Goal: Transaction & Acquisition: Purchase product/service

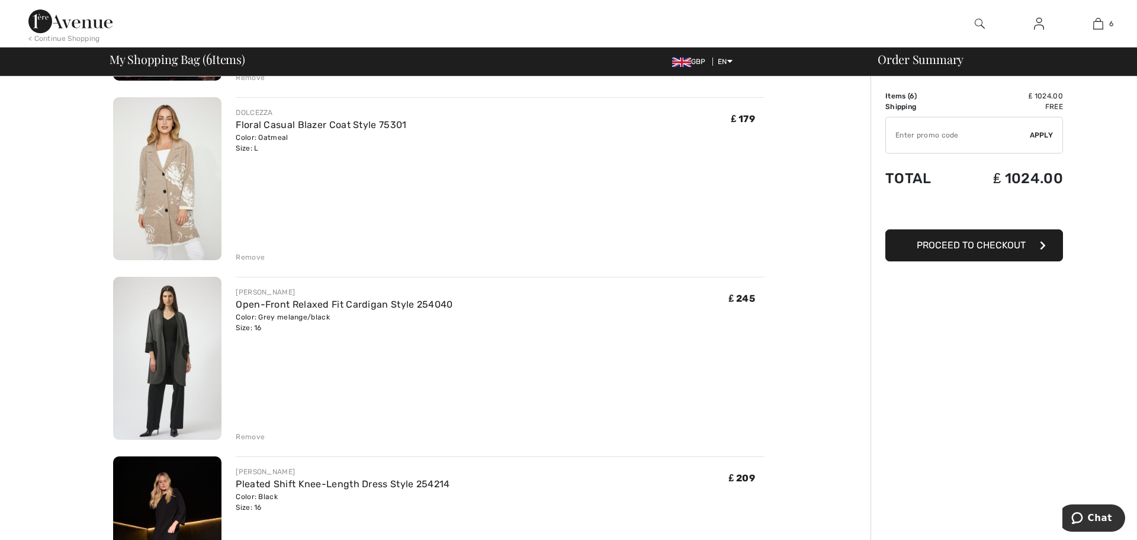
scroll to position [675, 0]
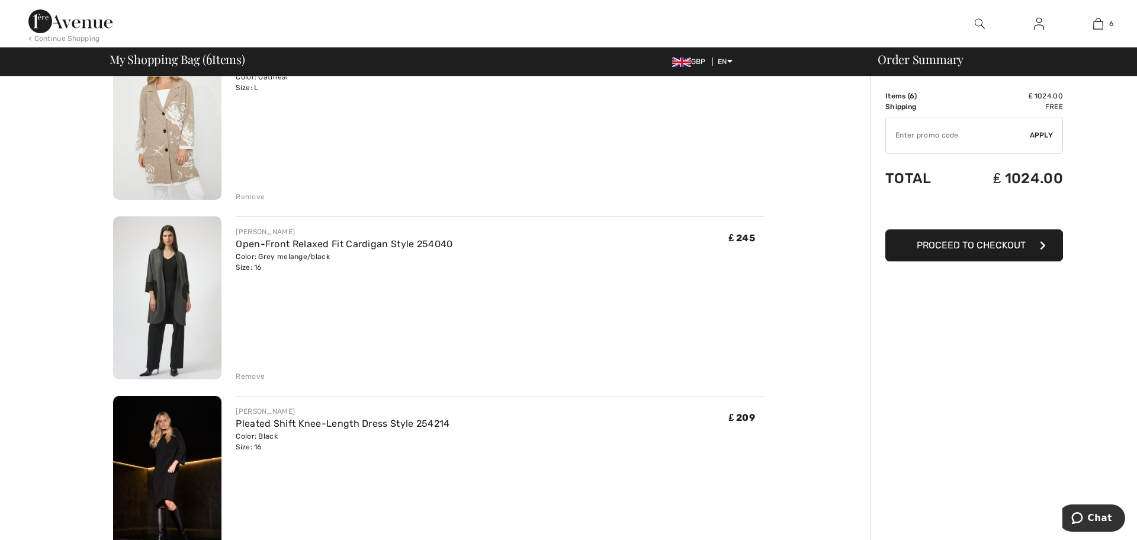
click at [243, 376] on div "Remove" at bounding box center [250, 376] width 29 height 11
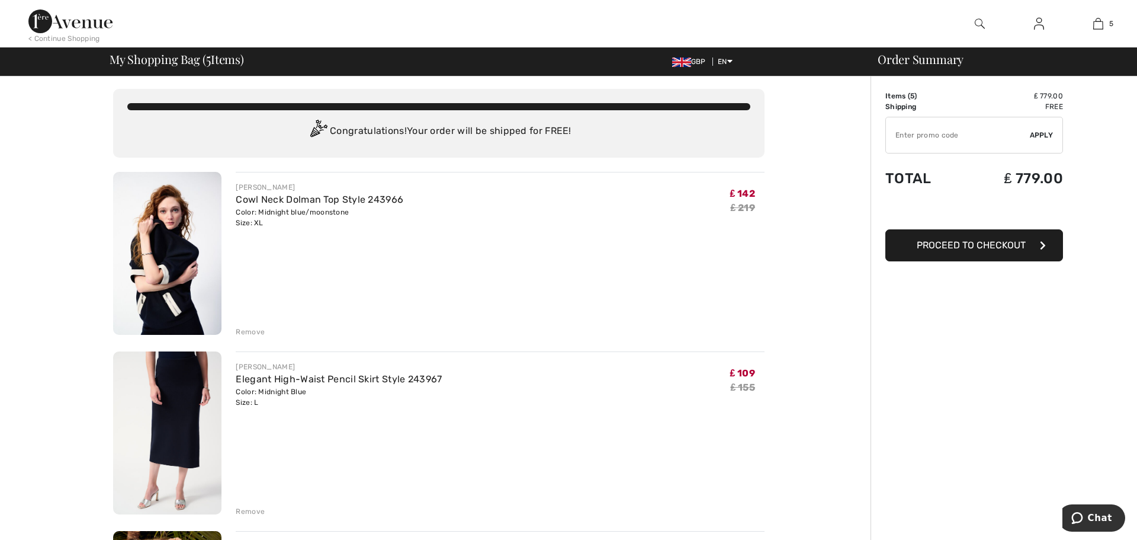
scroll to position [0, 0]
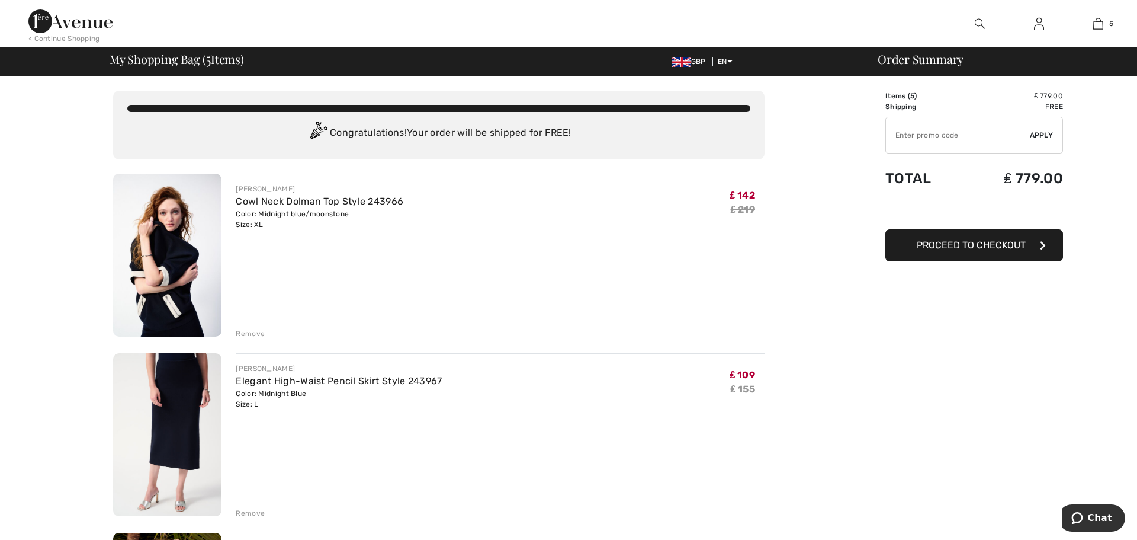
click at [242, 333] on div "Remove" at bounding box center [250, 333] width 29 height 11
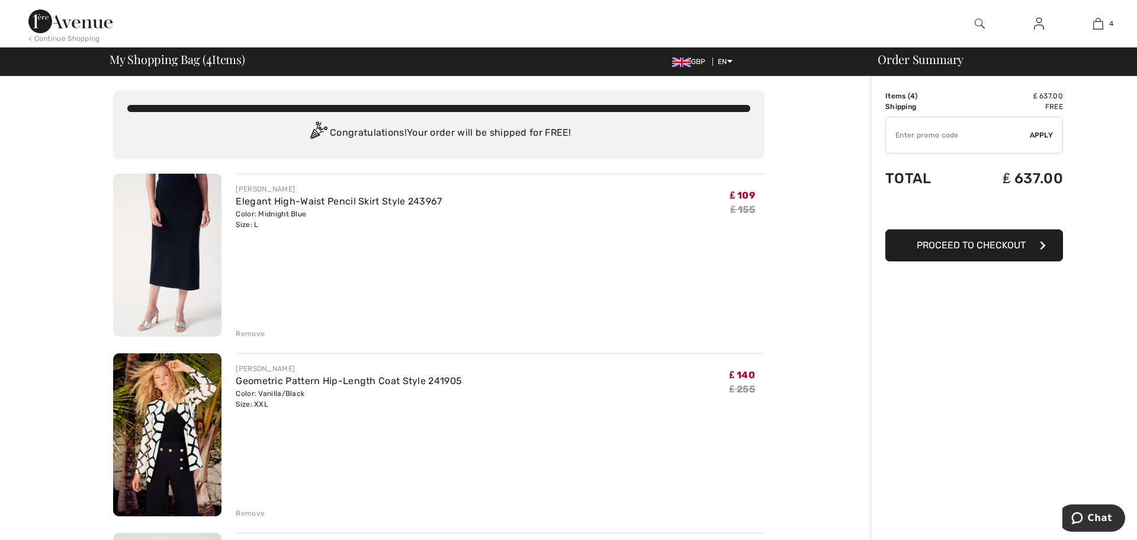
click at [242, 333] on div "Remove" at bounding box center [250, 333] width 29 height 11
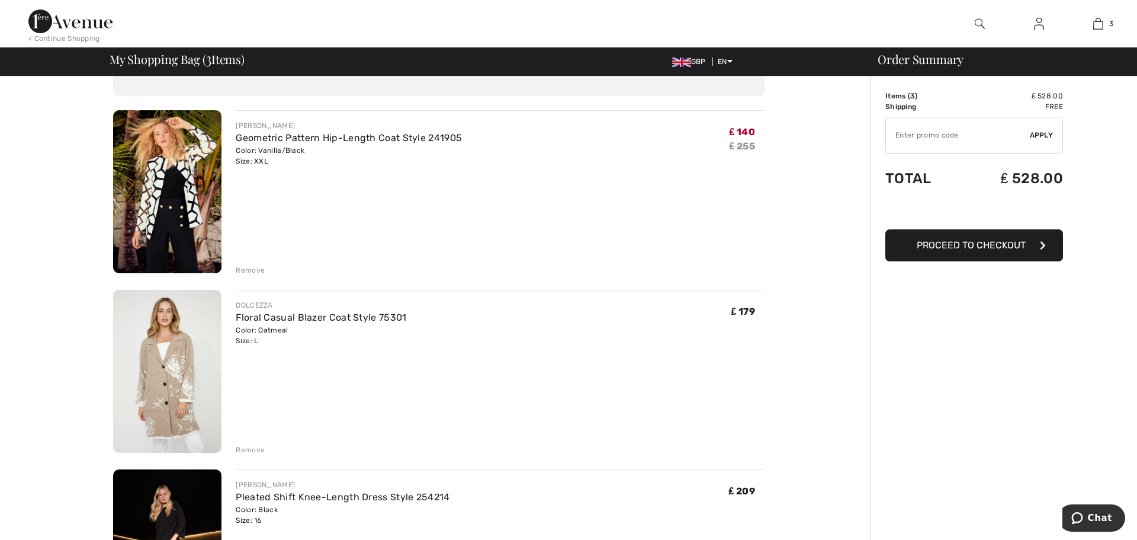
scroll to position [81, 0]
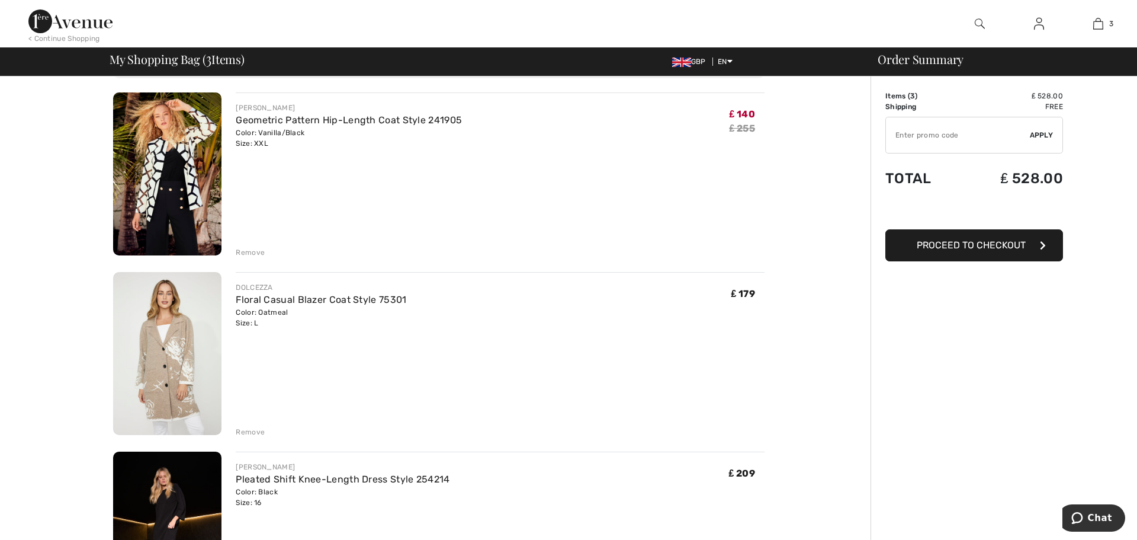
click at [254, 431] on div "Remove" at bounding box center [250, 431] width 29 height 11
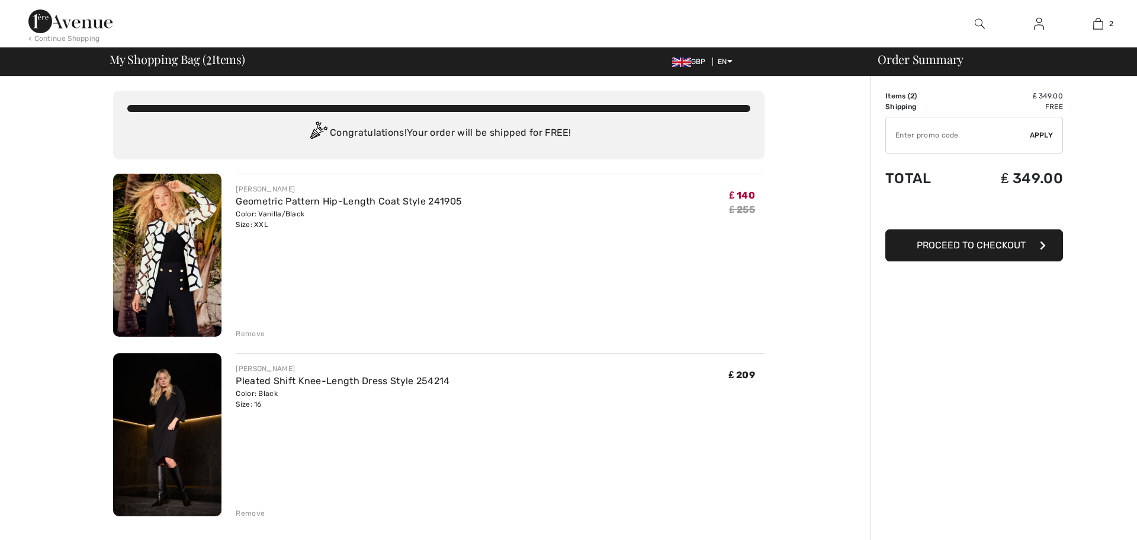
scroll to position [0, 0]
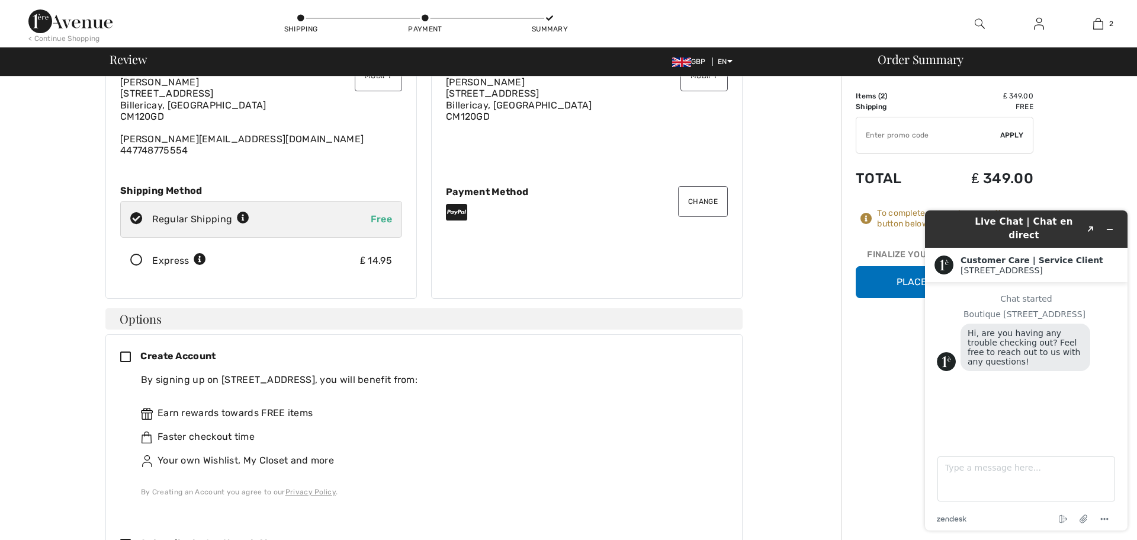
scroll to position [108, 0]
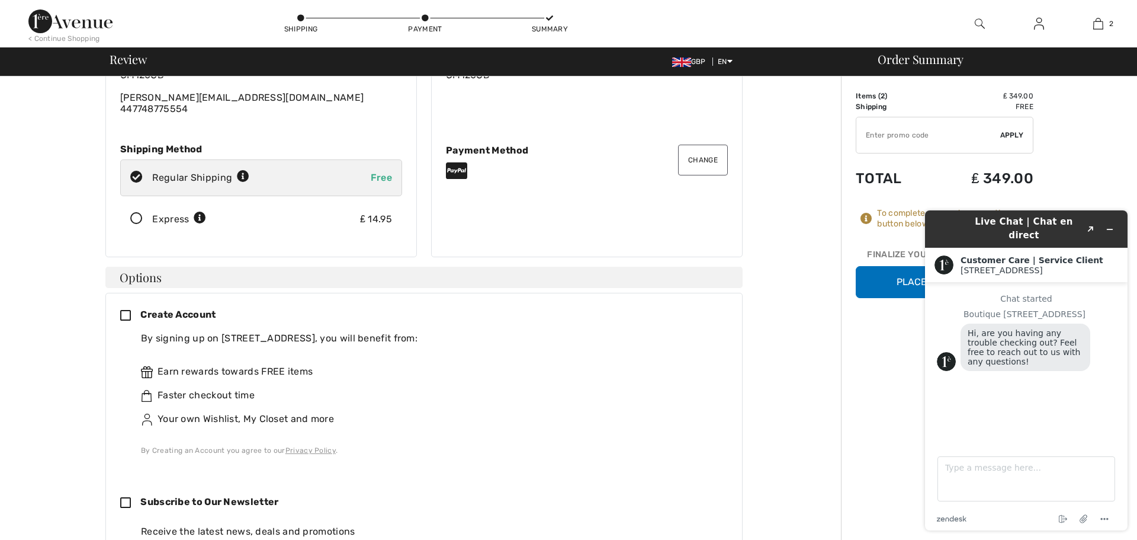
click at [131, 318] on icon at bounding box center [130, 316] width 20 height 12
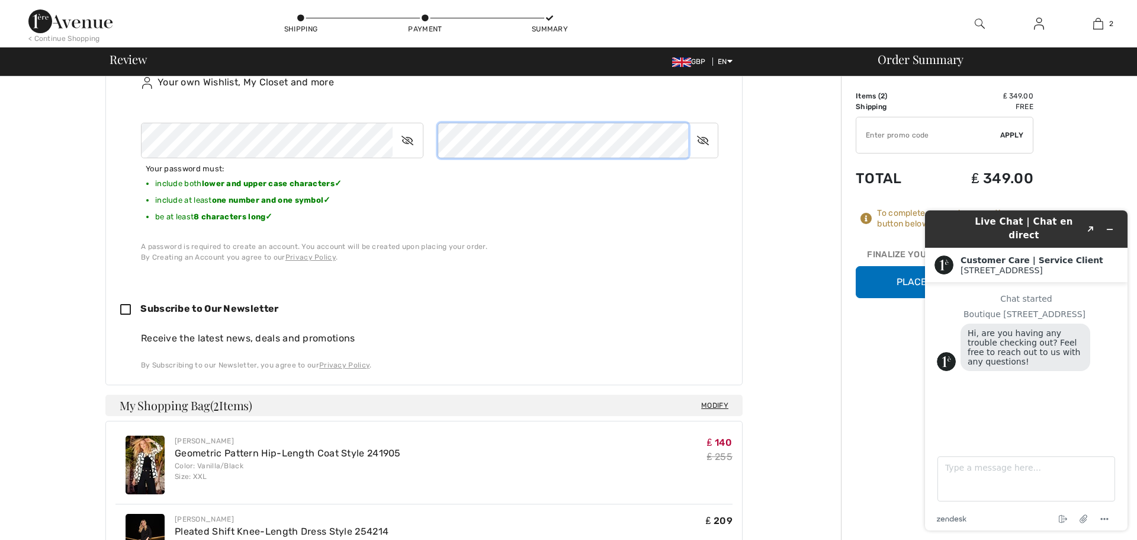
scroll to position [456, 0]
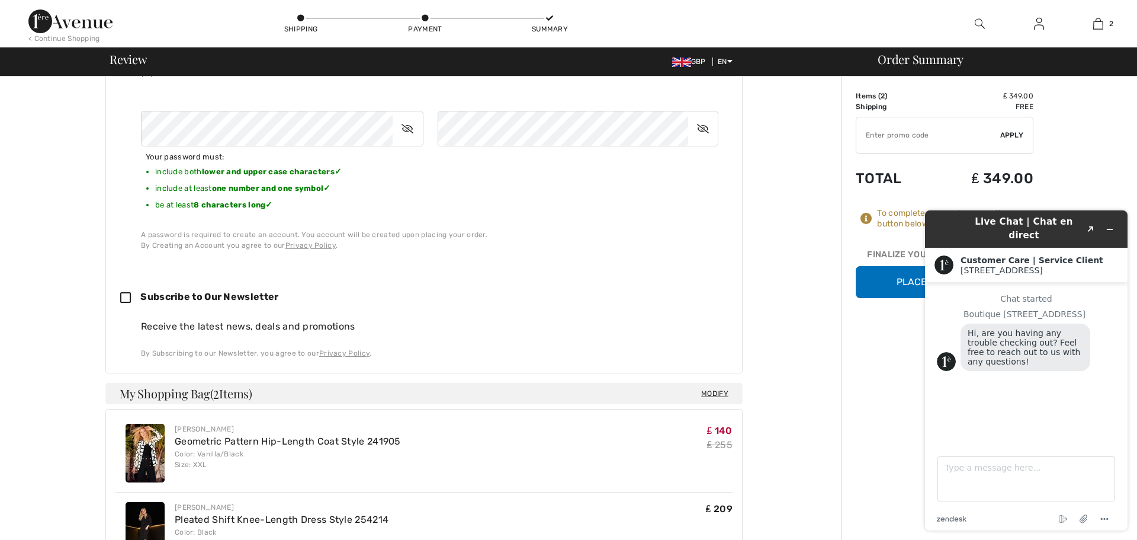
click at [868, 142] on input "TEXT" at bounding box center [928, 135] width 144 height 36
type input "NEW15"
click at [1106, 225] on icon "Minimize widget" at bounding box center [1110, 229] width 8 height 8
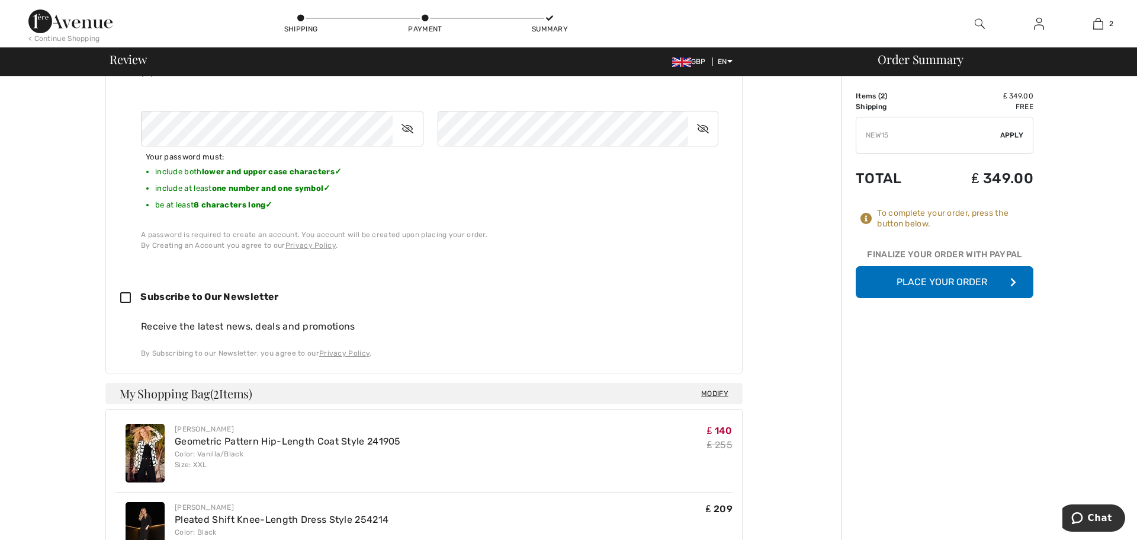
click at [1002, 139] on span "Apply" at bounding box center [1012, 135] width 24 height 11
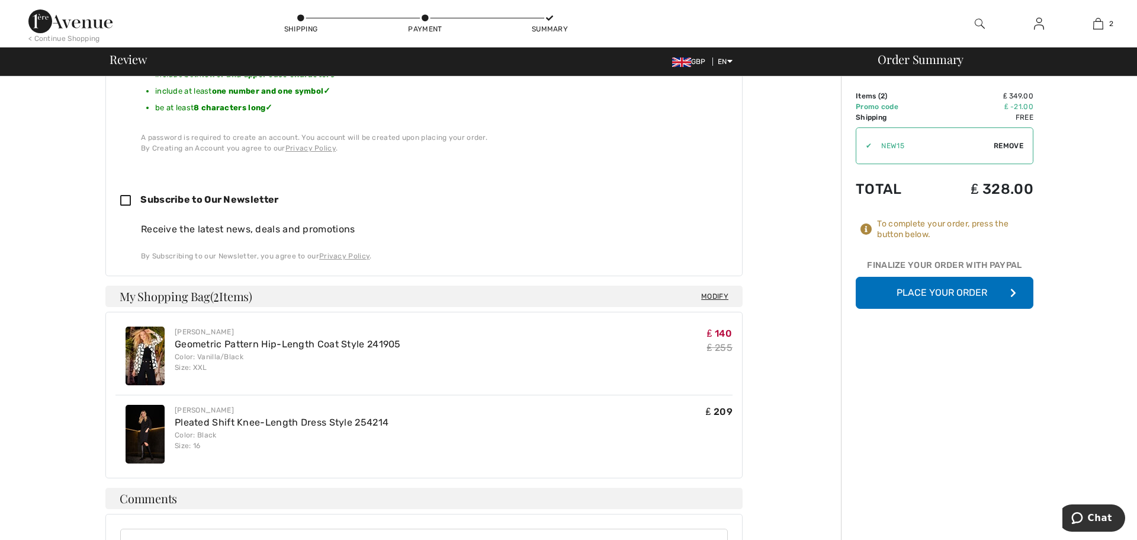
scroll to position [774, 0]
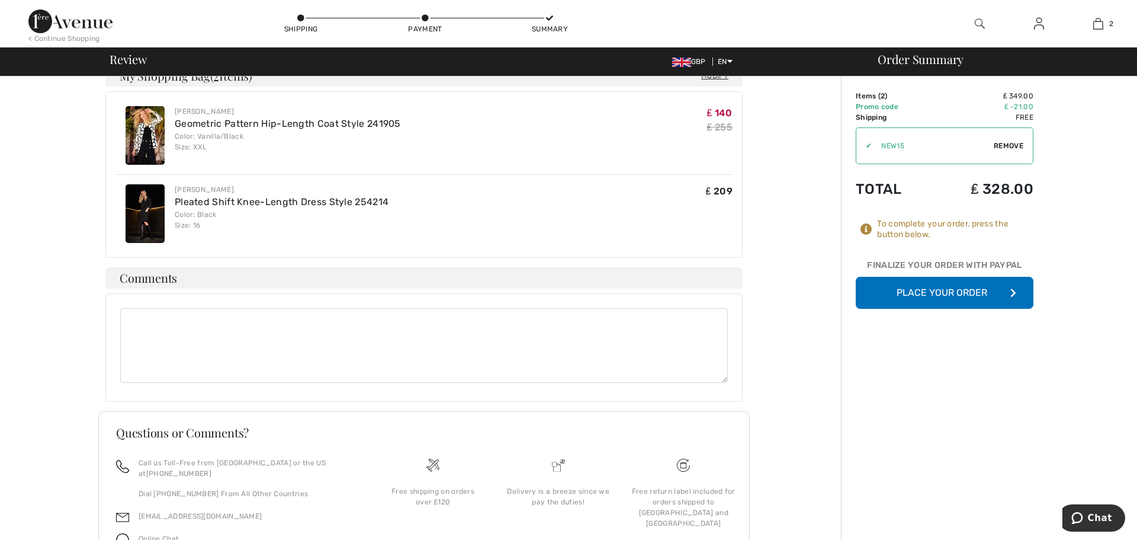
click at [930, 290] on button "Place Your Order" at bounding box center [945, 293] width 178 height 32
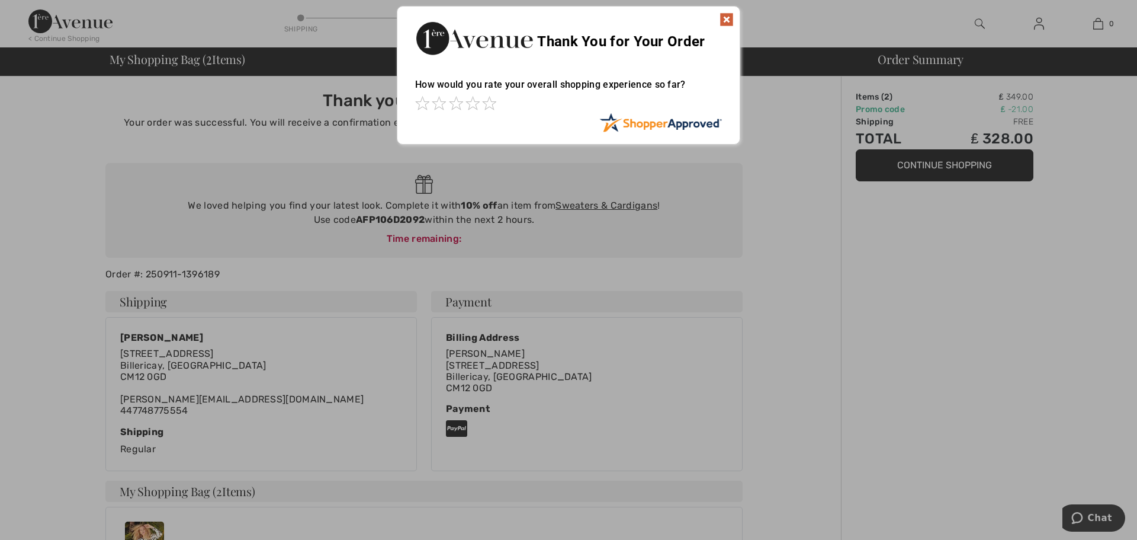
click at [727, 21] on img at bounding box center [727, 19] width 14 height 14
